Goal: Task Accomplishment & Management: Manage account settings

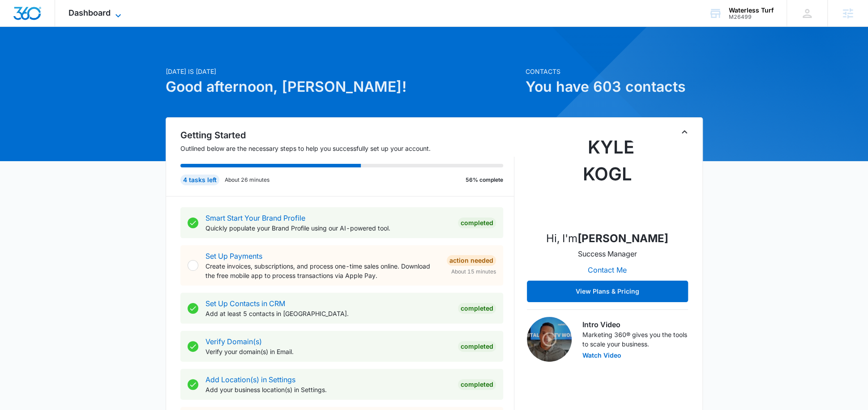
click at [122, 15] on icon at bounding box center [118, 15] width 11 height 11
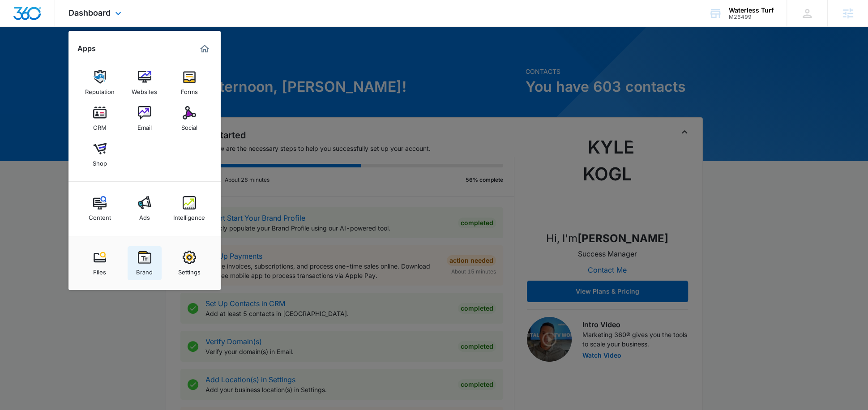
click at [145, 258] on img at bounding box center [144, 257] width 13 height 13
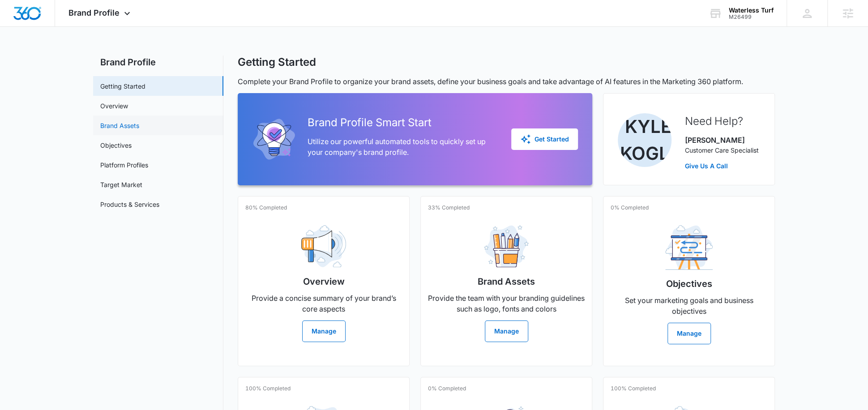
click at [132, 128] on link "Brand Assets" at bounding box center [119, 125] width 39 height 9
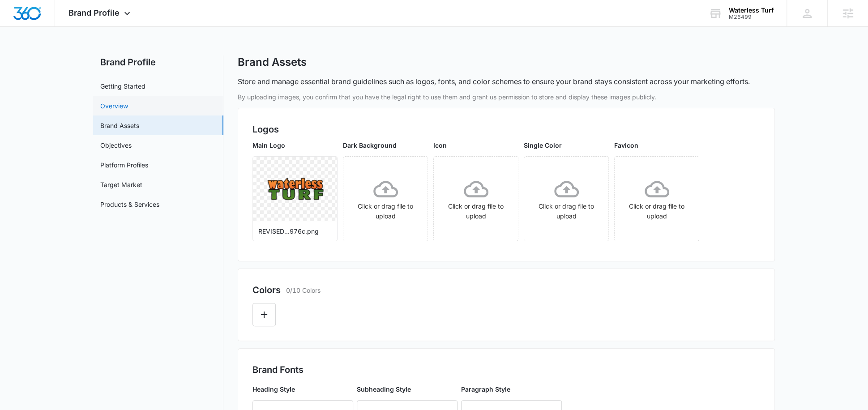
click at [128, 103] on link "Overview" at bounding box center [114, 105] width 28 height 9
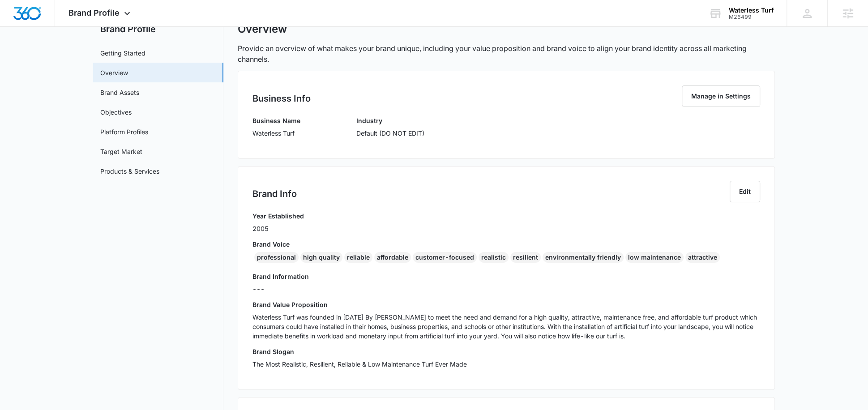
scroll to position [41, 0]
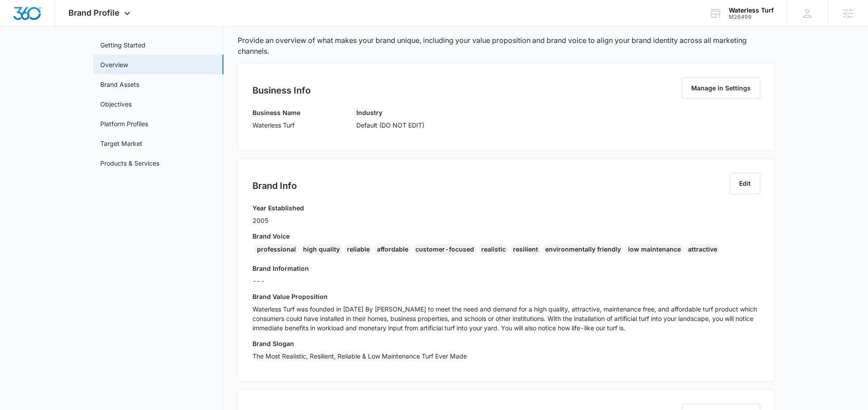
click at [271, 250] on div "professional" at bounding box center [276, 249] width 44 height 11
copy div "professional"
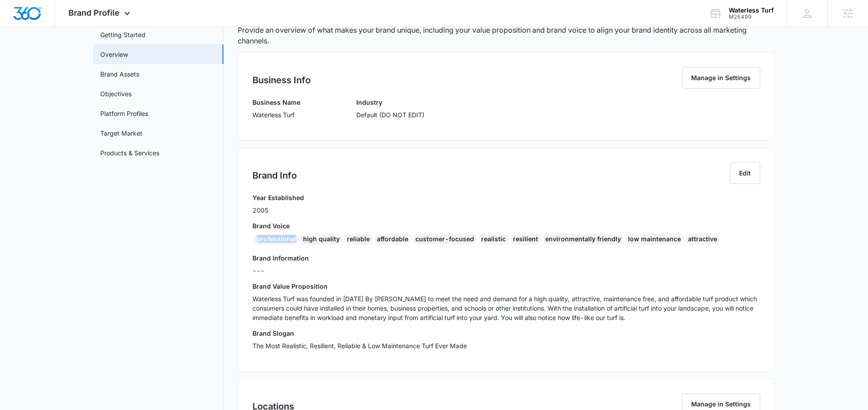
scroll to position [0, 0]
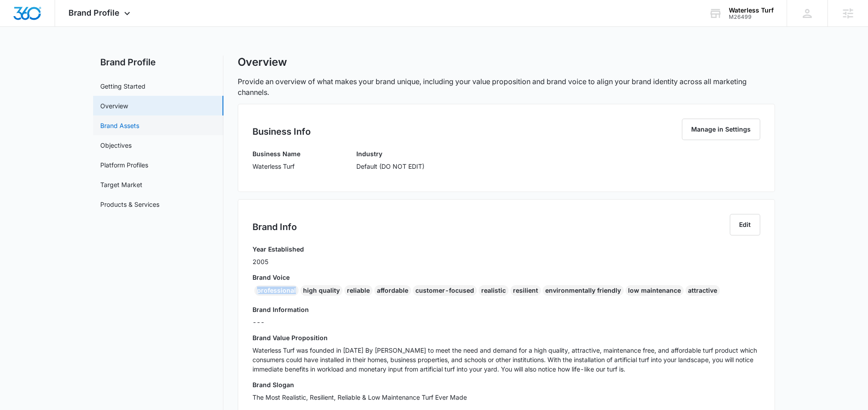
click at [137, 123] on link "Brand Assets" at bounding box center [119, 125] width 39 height 9
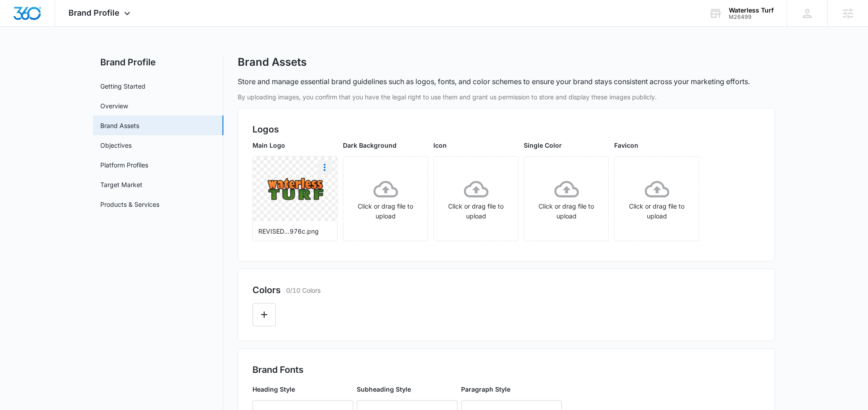
click at [327, 169] on icon "More" at bounding box center [324, 167] width 11 height 11
click at [343, 194] on div "Download" at bounding box center [342, 192] width 29 height 6
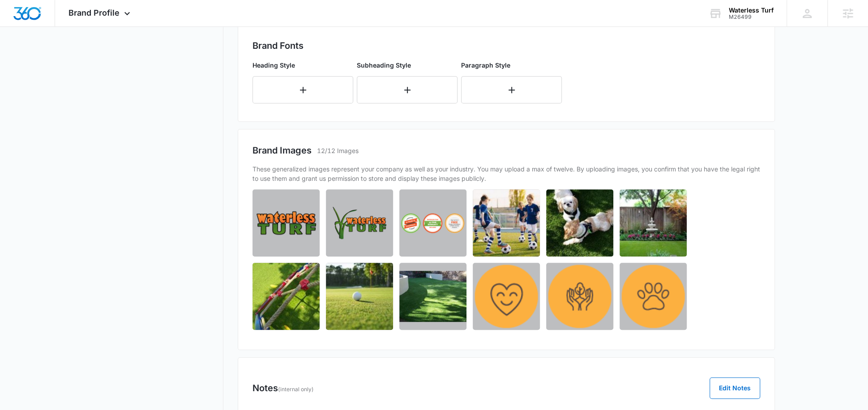
scroll to position [365, 0]
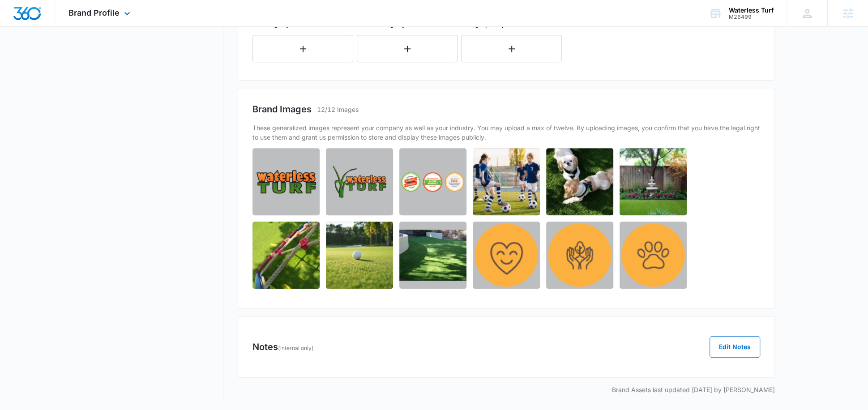
click at [117, 19] on div "Brand Profile Apps Reputation Websites Forms CRM Email Social Shop Content Ads …" at bounding box center [100, 13] width 91 height 26
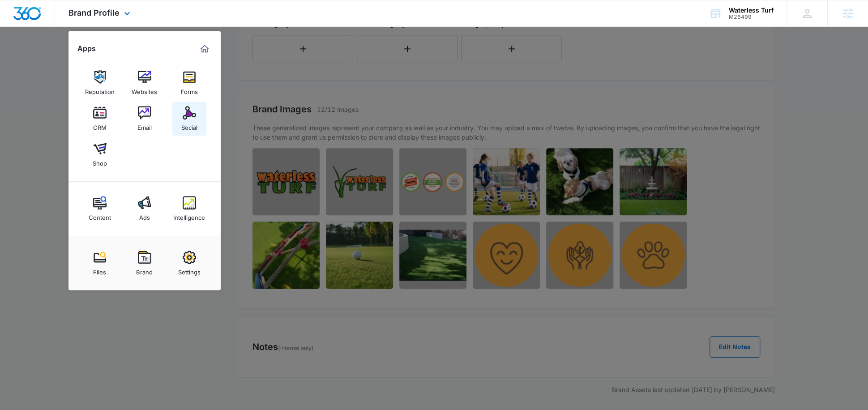
click at [183, 111] on img at bounding box center [189, 112] width 13 height 13
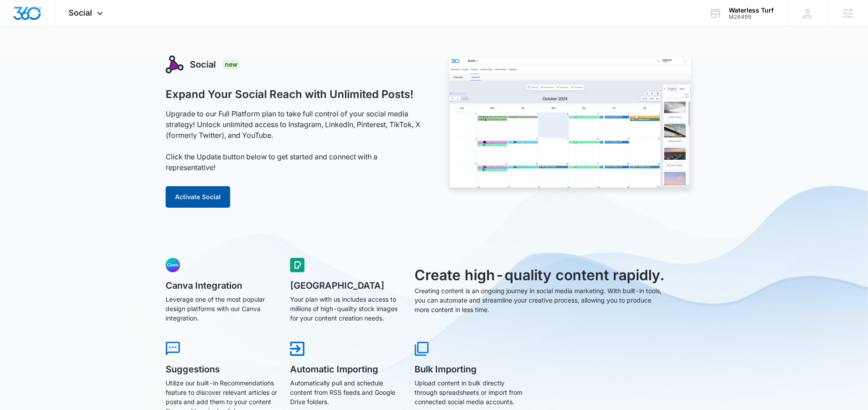
click at [203, 200] on button "Activate Social" at bounding box center [198, 196] width 64 height 21
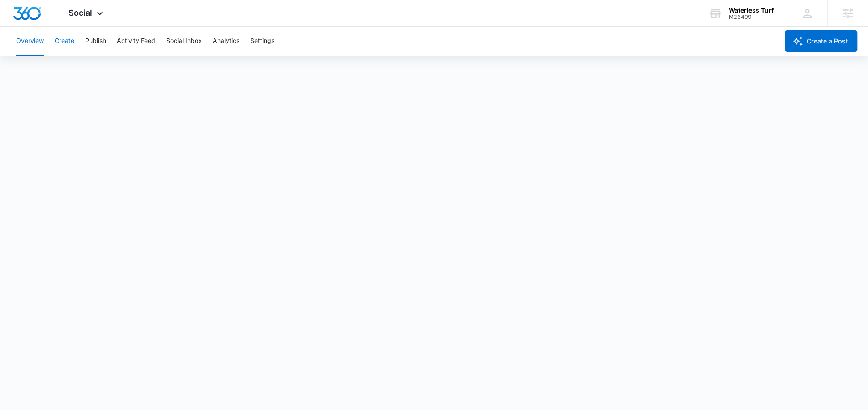
click at [63, 40] on button "Create" at bounding box center [65, 41] width 20 height 29
click at [101, 44] on button "Publish" at bounding box center [95, 41] width 21 height 29
click at [54, 72] on button "Schedules" at bounding box center [68, 68] width 30 height 25
drag, startPoint x: 59, startPoint y: 34, endPoint x: 53, endPoint y: 34, distance: 5.4
click at [59, 34] on button "Create" at bounding box center [65, 41] width 20 height 29
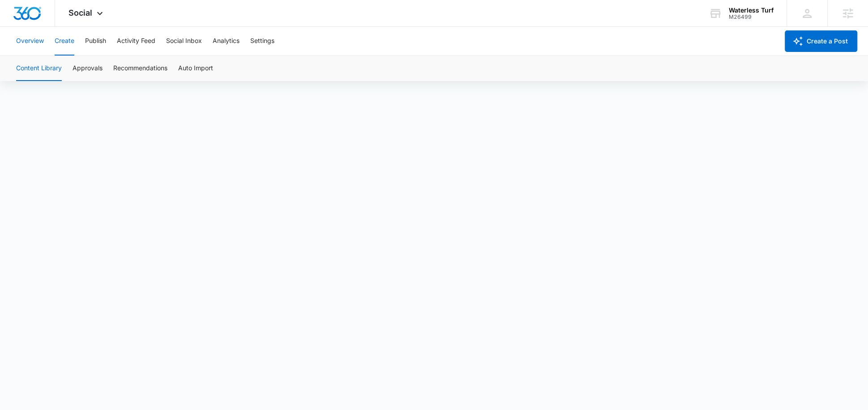
click at [34, 39] on button "Overview" at bounding box center [30, 41] width 28 height 29
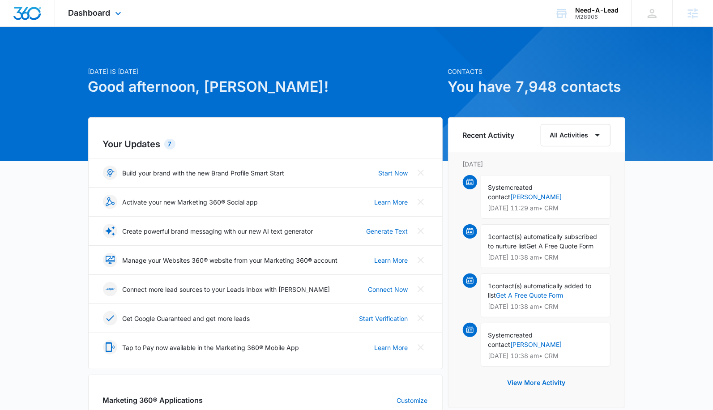
click at [105, 20] on div "Dashboard Apps Reputation Websites Forms CRM Email Social Shop Content Ads Inte…" at bounding box center [96, 13] width 82 height 26
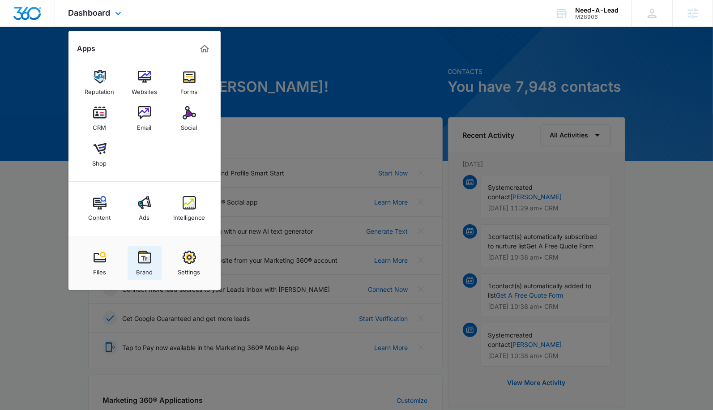
click at [143, 254] on img at bounding box center [144, 257] width 13 height 13
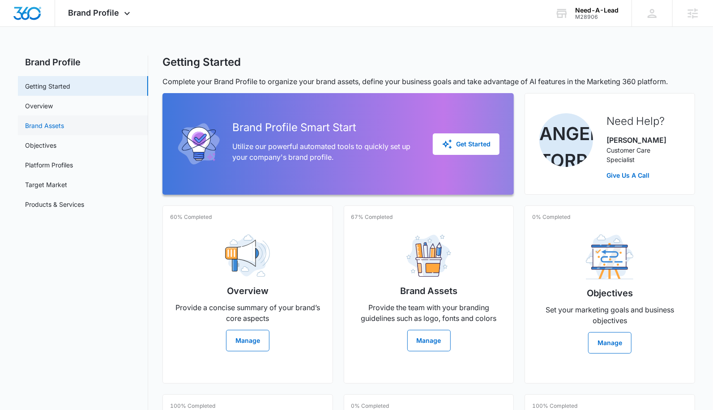
click at [64, 121] on link "Brand Assets" at bounding box center [44, 125] width 39 height 9
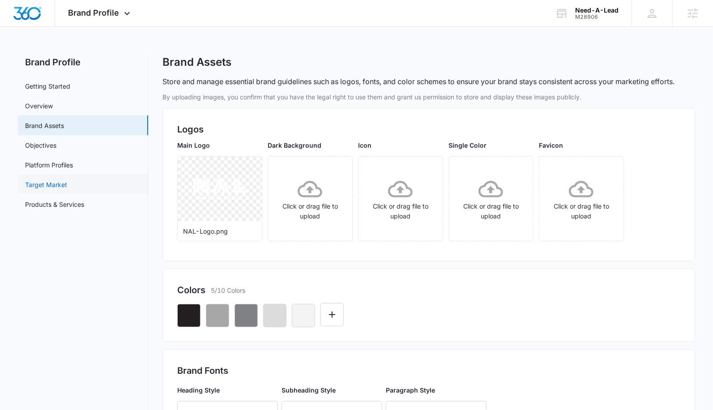
click at [65, 189] on link "Target Market" at bounding box center [46, 184] width 42 height 9
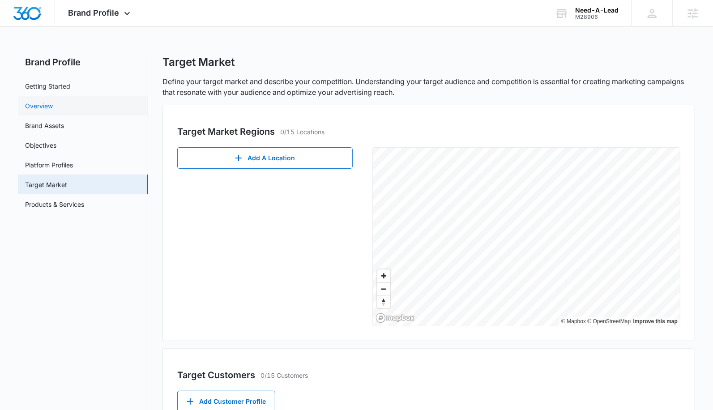
click at [53, 111] on link "Overview" at bounding box center [39, 105] width 28 height 9
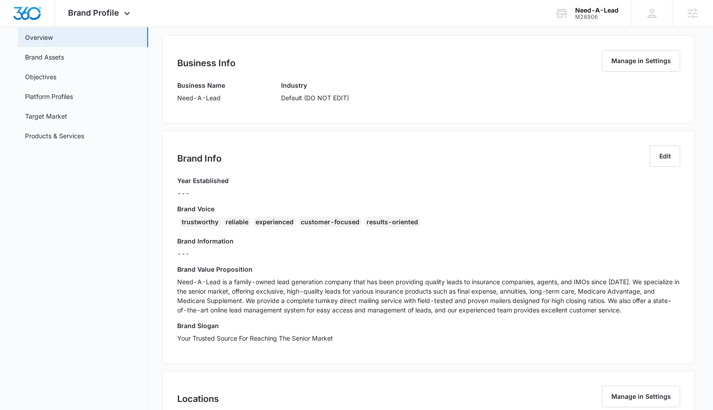
scroll to position [76, 0]
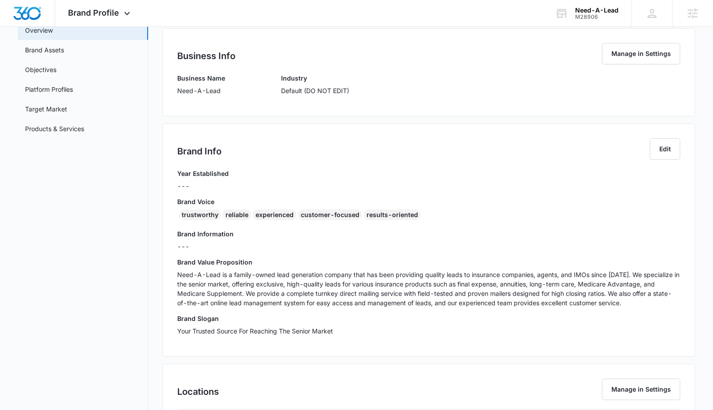
click at [190, 216] on div "trustworthy" at bounding box center [200, 214] width 42 height 11
copy div "trustworthy"
